Goal: Task Accomplishment & Management: Manage account settings

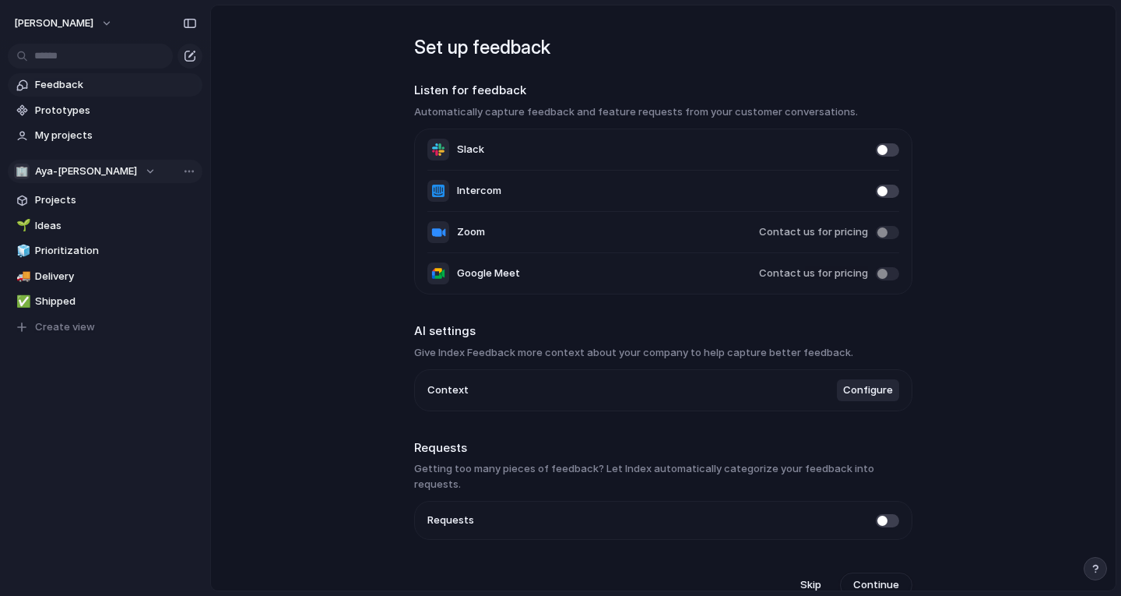
click at [78, 164] on span "Aya-atiya" at bounding box center [86, 171] width 102 height 16
click at [88, 174] on div "🏢 Aya-atiya Create new team" at bounding box center [560, 298] width 1121 height 596
click at [72, 26] on button "aya-atiya" at bounding box center [64, 23] width 114 height 25
click at [227, 178] on div "Settings Invite members Change theme Sign out" at bounding box center [560, 298] width 1121 height 596
click at [75, 21] on button "aya-atiya" at bounding box center [64, 23] width 114 height 25
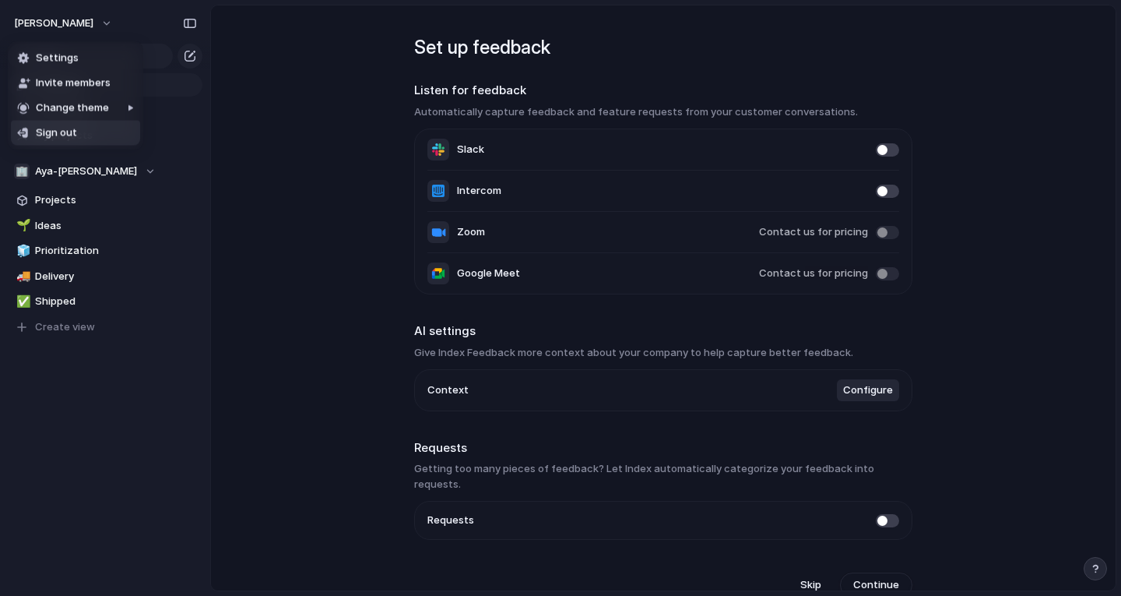
click at [87, 135] on li "Sign out" at bounding box center [75, 133] width 129 height 25
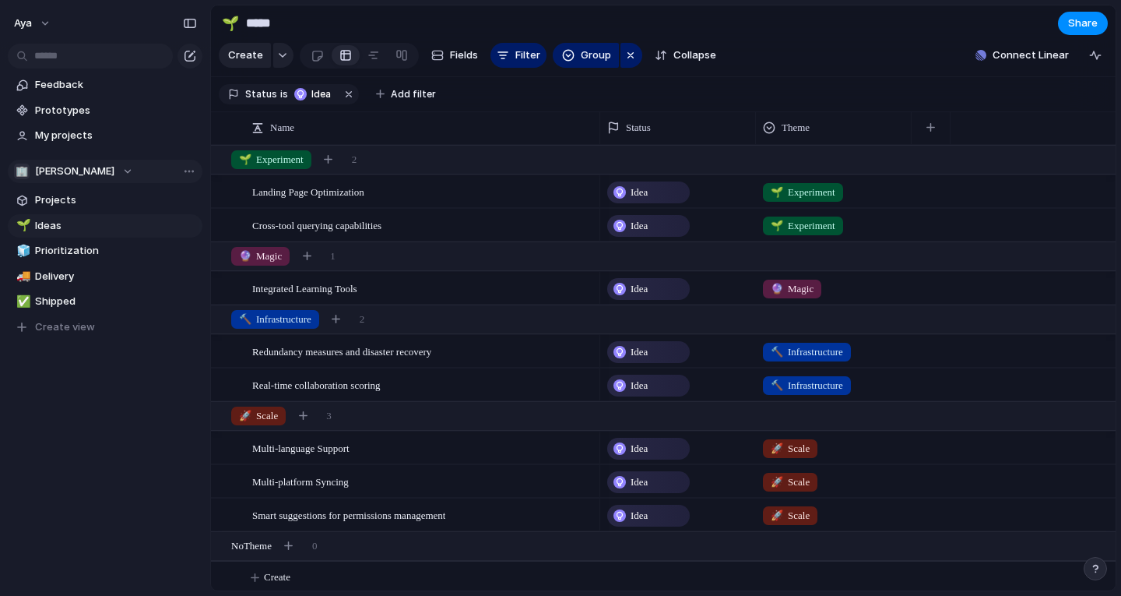
click at [69, 175] on div "🏢 [PERSON_NAME]" at bounding box center [73, 171] width 119 height 16
click at [35, 26] on div "🏢 [PERSON_NAME] Create new team" at bounding box center [560, 298] width 1121 height 596
click at [43, 25] on button "aya" at bounding box center [33, 23] width 52 height 25
click at [60, 61] on span "Settings" at bounding box center [57, 59] width 43 height 16
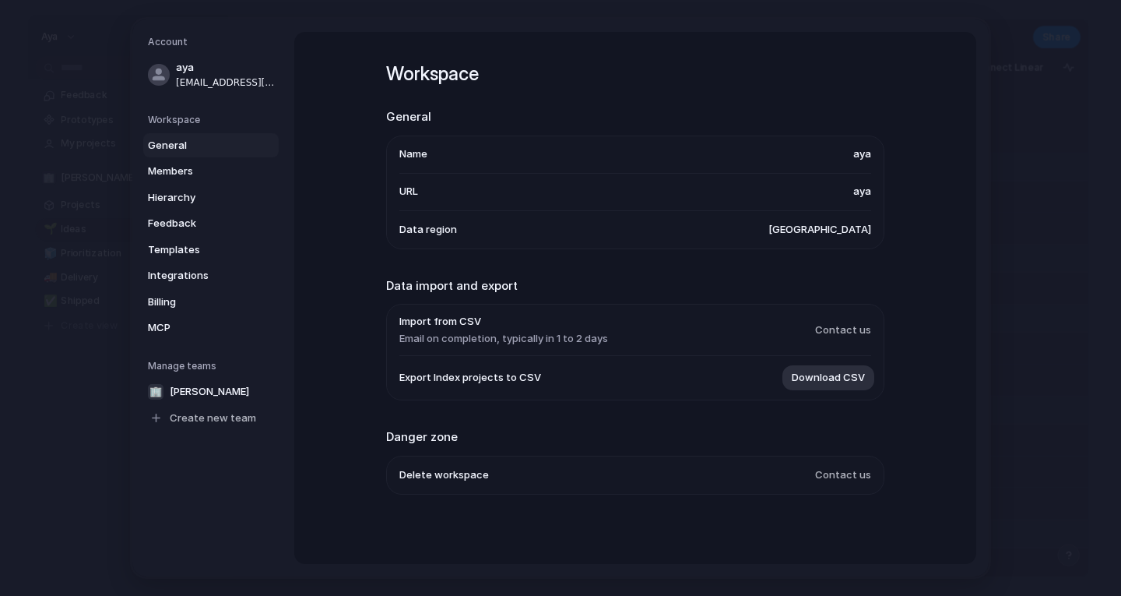
drag, startPoint x: 838, startPoint y: 151, endPoint x: 917, endPoint y: 146, distance: 79.6
click at [917, 146] on div "Workspace General Name [PERSON_NAME] URL aya Data region [GEOGRAPHIC_DATA] Data…" at bounding box center [635, 298] width 682 height 532
click at [850, 159] on li "Name [PERSON_NAME]" at bounding box center [635, 154] width 472 height 37
click at [860, 157] on span "aya" at bounding box center [862, 154] width 18 height 16
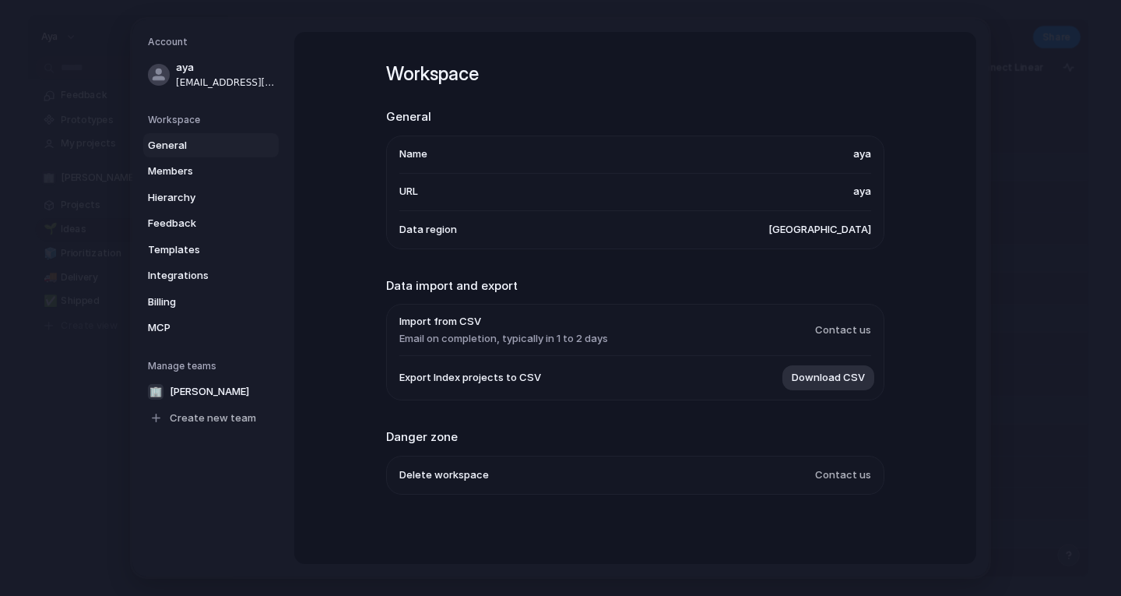
click at [860, 157] on span "aya" at bounding box center [862, 154] width 18 height 16
click at [858, 194] on span "aya" at bounding box center [862, 192] width 18 height 16
click at [708, 161] on li "Name [PERSON_NAME]" at bounding box center [635, 154] width 472 height 37
click at [208, 168] on span "Members" at bounding box center [198, 171] width 100 height 16
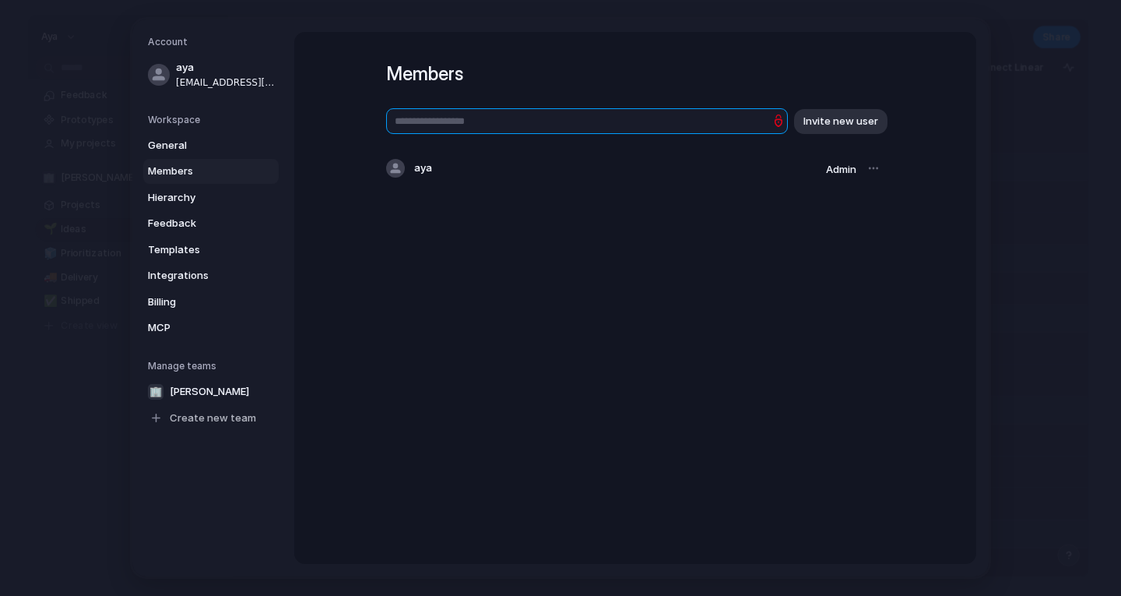
click at [490, 130] on input "text" at bounding box center [587, 121] width 402 height 26
type input "**********"
click at [852, 118] on span "Invite new user" at bounding box center [840, 122] width 75 height 16
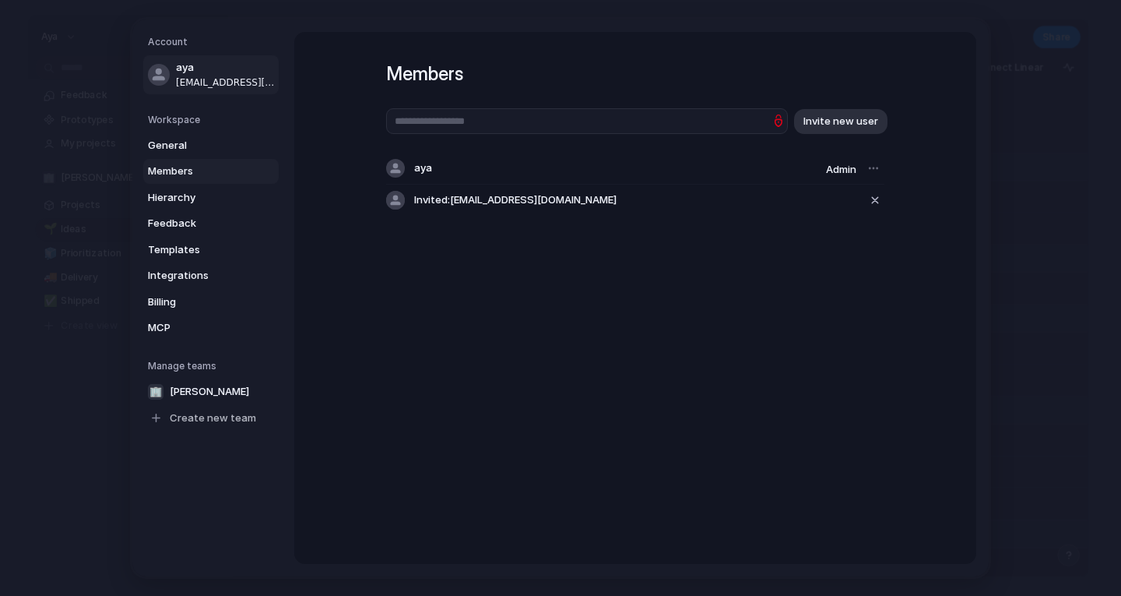
click at [172, 70] on link "aya [EMAIL_ADDRESS][DOMAIN_NAME]" at bounding box center [210, 74] width 135 height 39
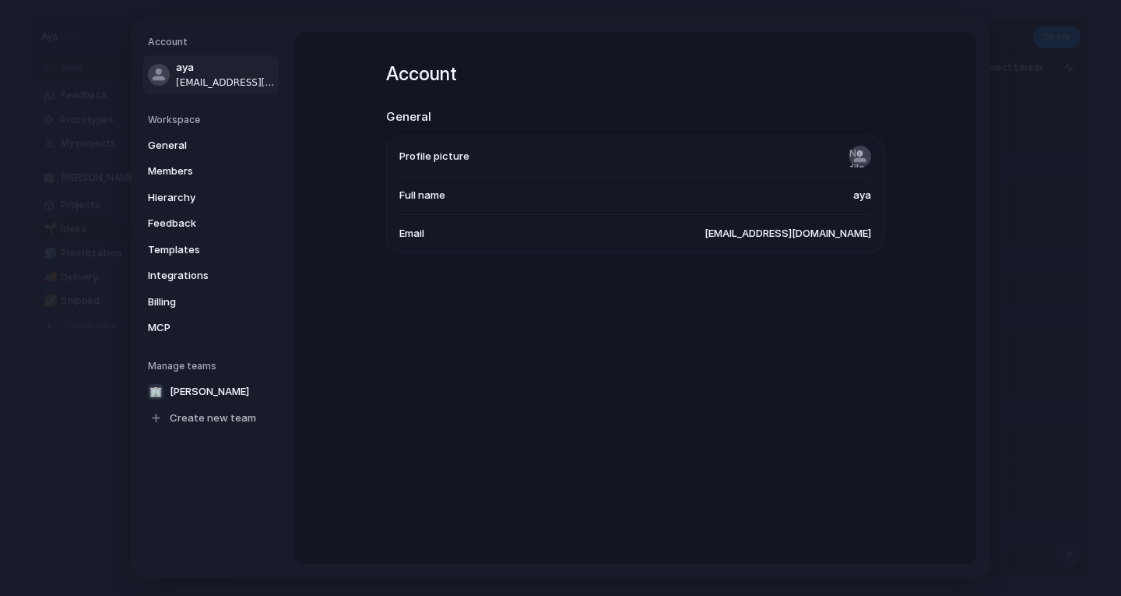
click at [788, 232] on span "[EMAIL_ADDRESS][DOMAIN_NAME]" at bounding box center [788, 234] width 167 height 16
drag, startPoint x: 788, startPoint y: 232, endPoint x: 824, endPoint y: 242, distance: 38.0
click at [824, 242] on li "Email [EMAIL_ADDRESS][DOMAIN_NAME]" at bounding box center [635, 233] width 472 height 37
